Goal: Task Accomplishment & Management: Manage account settings

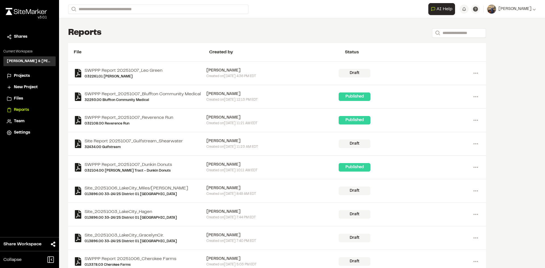
click at [17, 86] on span "New Project" at bounding box center [26, 87] width 24 height 6
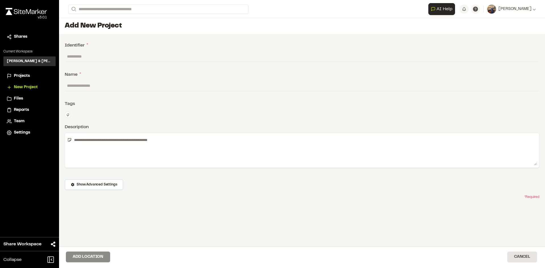
click at [21, 74] on span "Projects" at bounding box center [22, 76] width 16 height 6
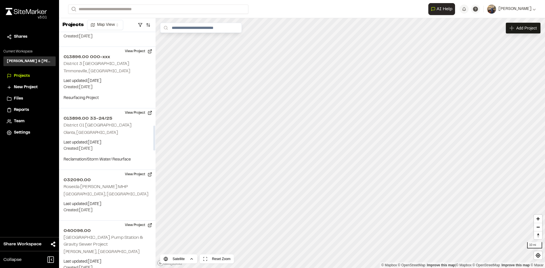
scroll to position [880, 0]
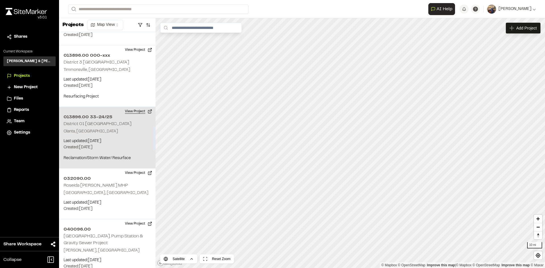
click at [138, 107] on button "View Project" at bounding box center [138, 111] width 34 height 9
click at [129, 107] on button "View Project" at bounding box center [138, 111] width 34 height 9
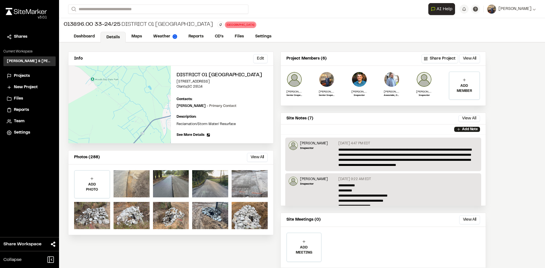
click at [469, 86] on p "ADD MEMBER" at bounding box center [464, 88] width 30 height 10
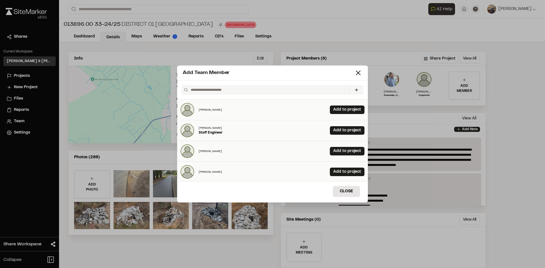
click at [235, 90] on input "text" at bounding box center [267, 90] width 159 height 10
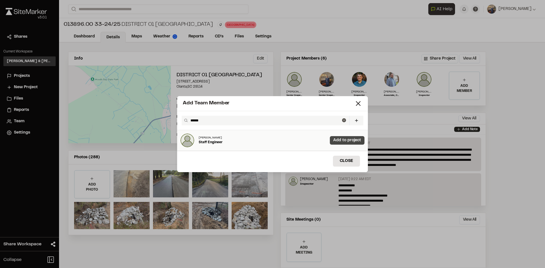
type input "******"
click at [343, 141] on link "Add to project" at bounding box center [347, 140] width 35 height 9
click at [342, 159] on button "Close" at bounding box center [346, 161] width 27 height 11
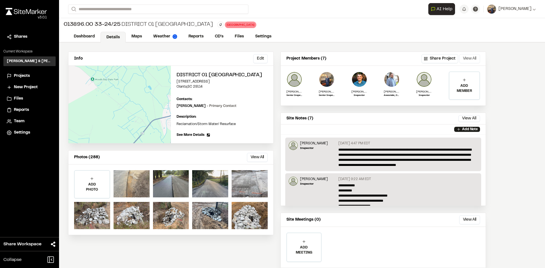
click at [471, 56] on button "View All" at bounding box center [469, 58] width 21 height 9
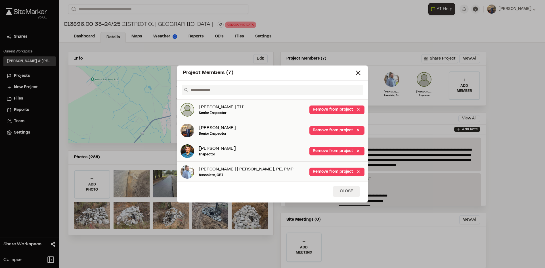
click at [347, 189] on button "Close" at bounding box center [346, 191] width 27 height 11
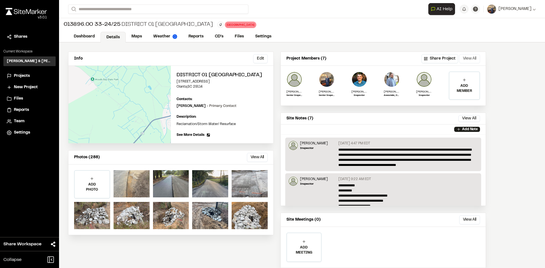
click at [467, 61] on button "View All" at bounding box center [469, 58] width 21 height 9
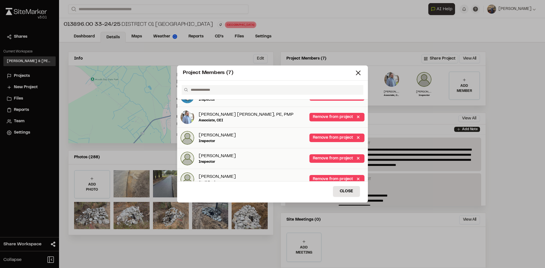
scroll to position [63, 0]
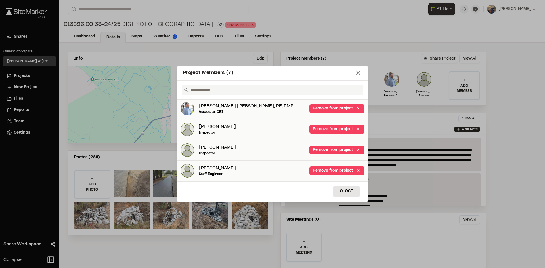
click at [359, 74] on line at bounding box center [358, 73] width 4 height 4
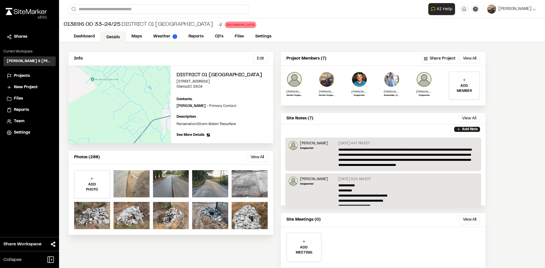
scroll to position [0, 0]
